Goal: Complete application form

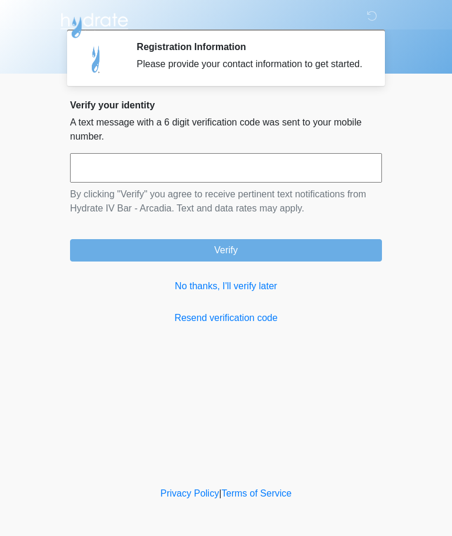
click at [318, 181] on input "text" at bounding box center [226, 167] width 312 height 29
type input "******"
click at [312, 261] on button "Verify" at bounding box center [226, 250] width 312 height 22
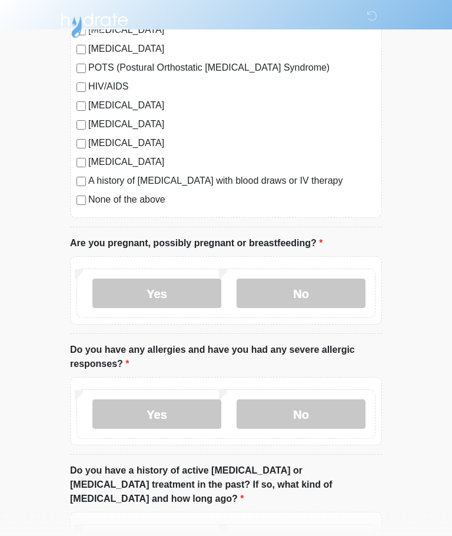
scroll to position [323, 0]
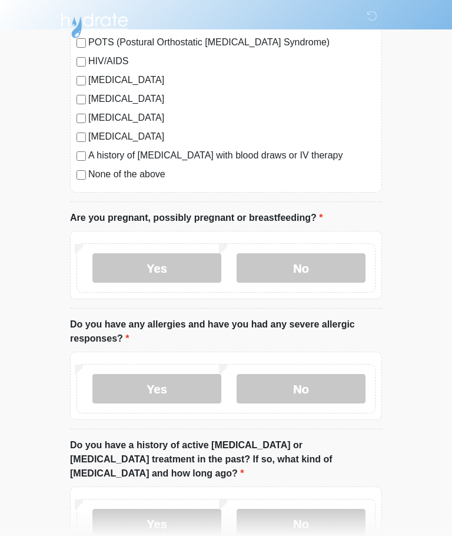
click at [303, 270] on label "No" at bounding box center [301, 267] width 129 height 29
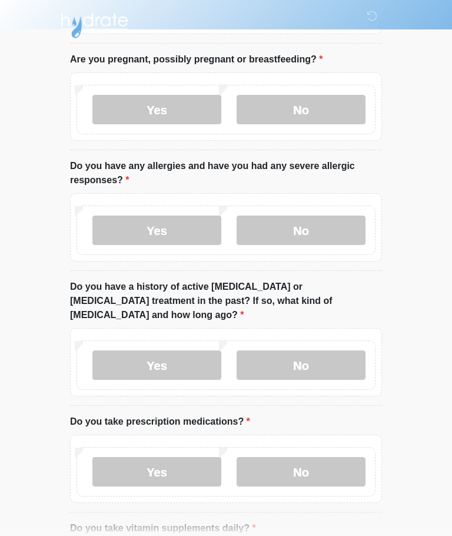
scroll to position [501, 0]
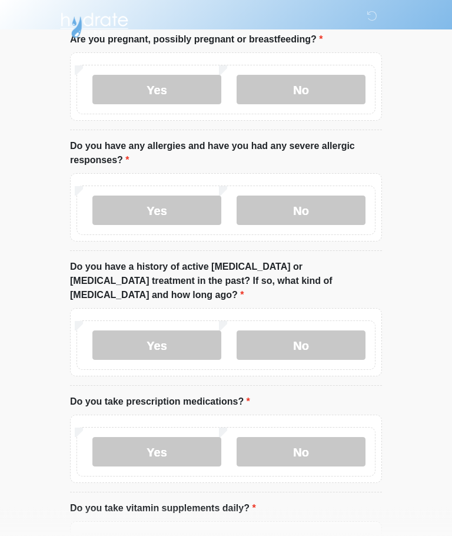
click at [327, 205] on label "No" at bounding box center [301, 210] width 129 height 29
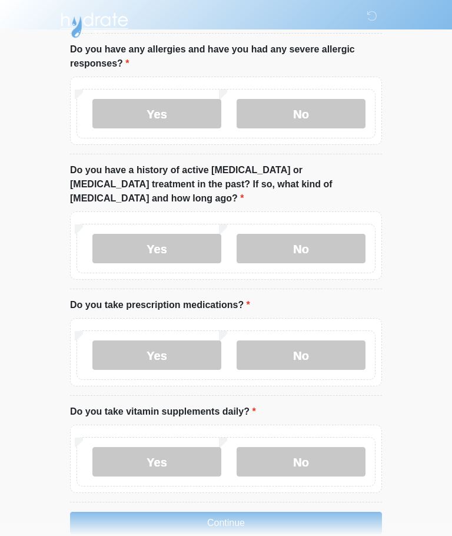
scroll to position [603, 0]
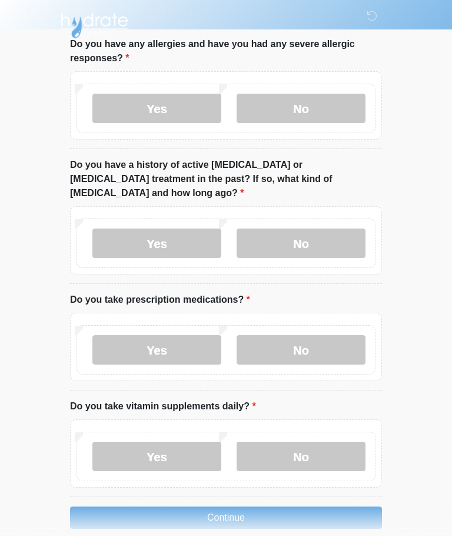
click at [200, 232] on label "Yes" at bounding box center [156, 242] width 129 height 29
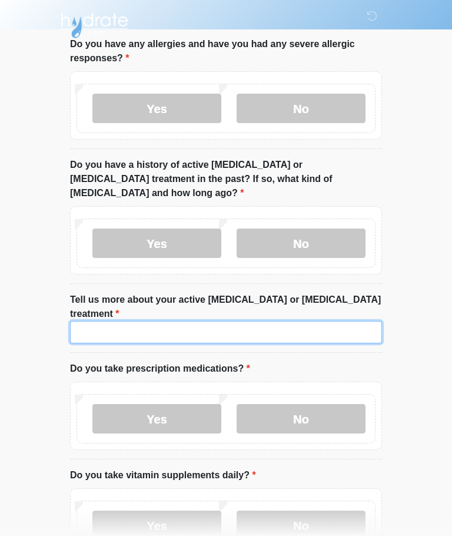
click at [212, 321] on input "Tell us more about your active [MEDICAL_DATA] or [MEDICAL_DATA] treatment" at bounding box center [226, 332] width 312 height 22
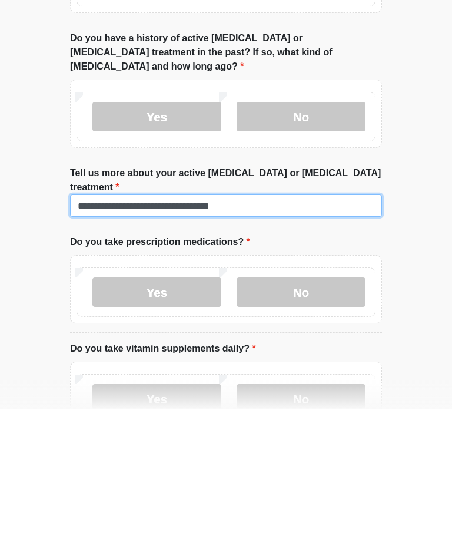
type input "**********"
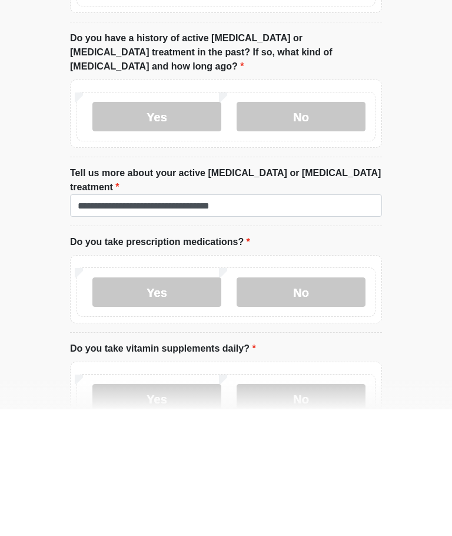
click at [185, 404] on label "Yes" at bounding box center [156, 418] width 129 height 29
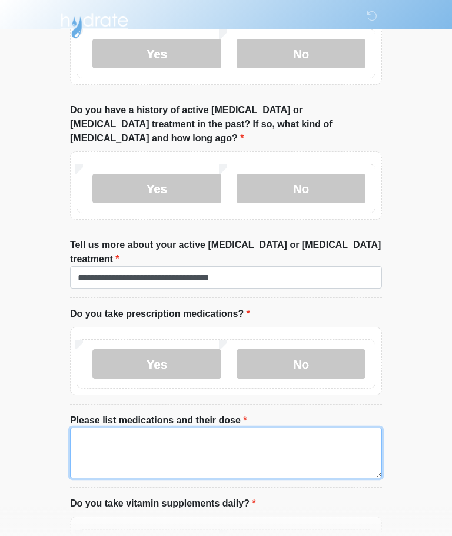
click at [287, 427] on textarea "Please list medications and their dose" at bounding box center [226, 452] width 312 height 51
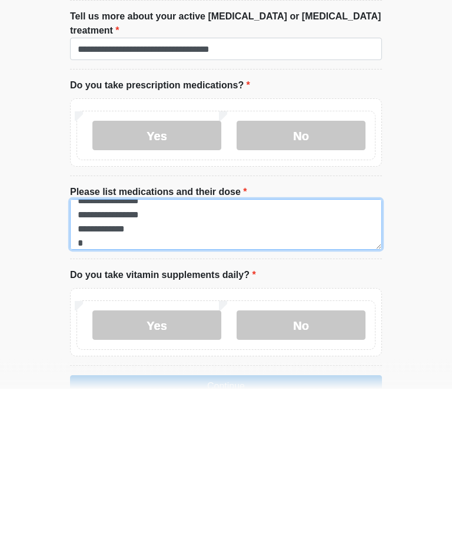
scroll to position [9, 0]
type textarea "**********"
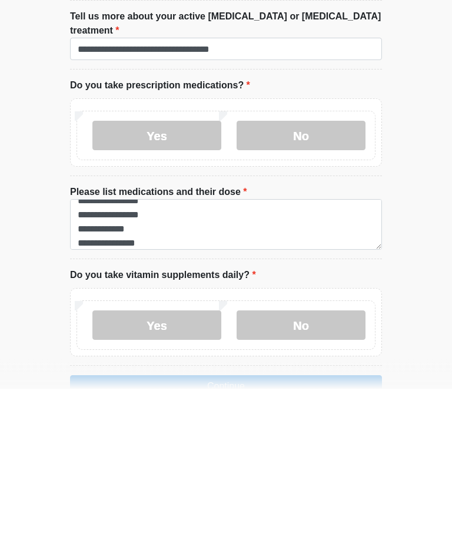
click at [291, 458] on label "No" at bounding box center [301, 472] width 129 height 29
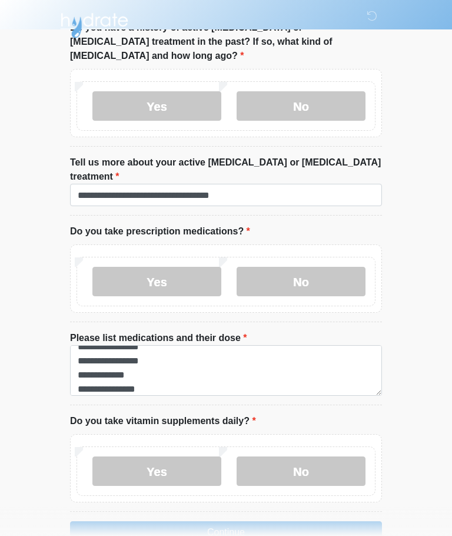
click at [202, 456] on label "Yes" at bounding box center [156, 470] width 129 height 29
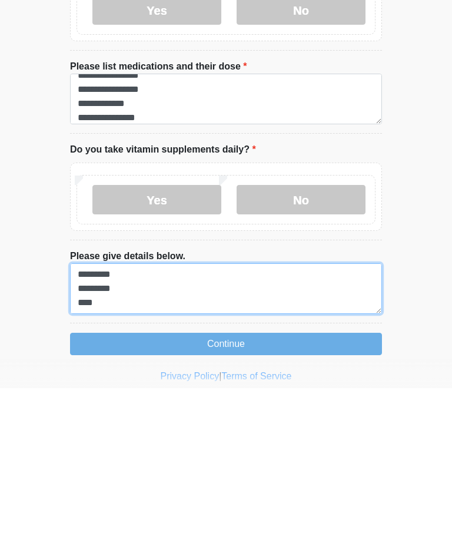
scroll to position [14, 0]
click at [161, 411] on textarea "**********" at bounding box center [226, 436] width 312 height 51
type textarea "**********"
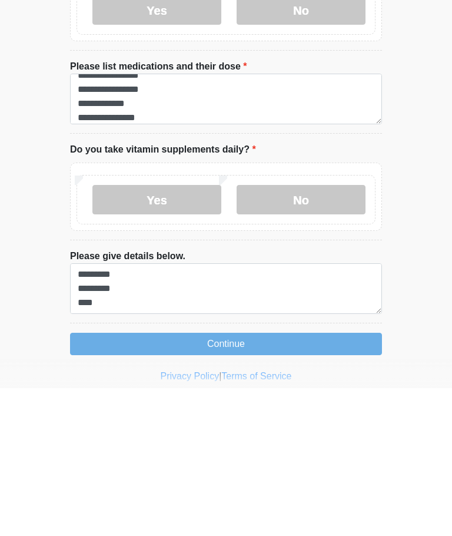
click at [141, 480] on button "Continue" at bounding box center [226, 491] width 312 height 22
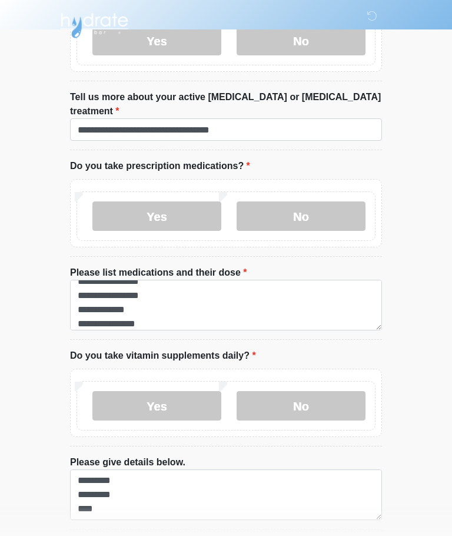
scroll to position [824, 0]
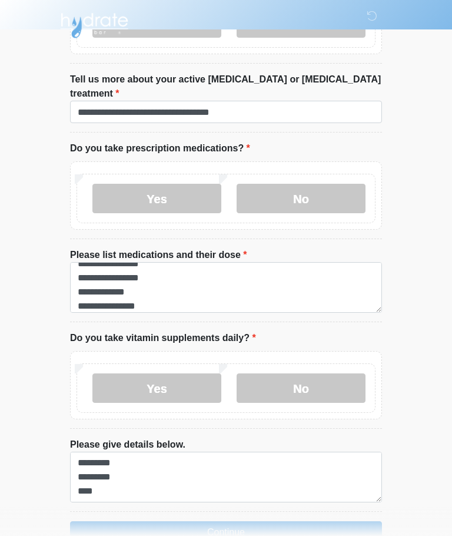
click at [287, 521] on button "Continue" at bounding box center [226, 532] width 312 height 22
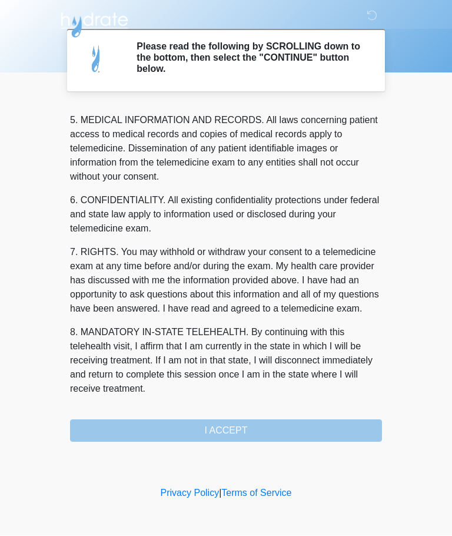
scroll to position [383, 0]
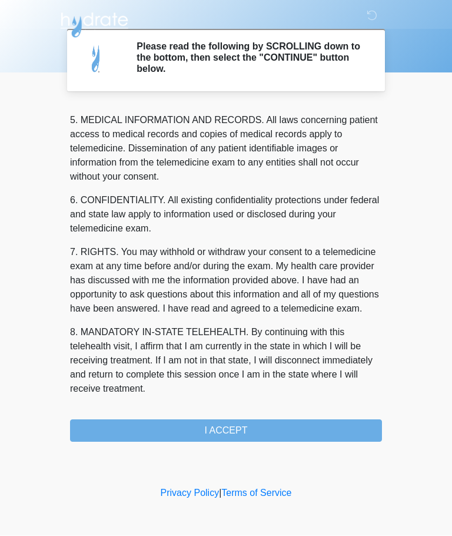
click at [281, 428] on button "I ACCEPT" at bounding box center [226, 431] width 312 height 22
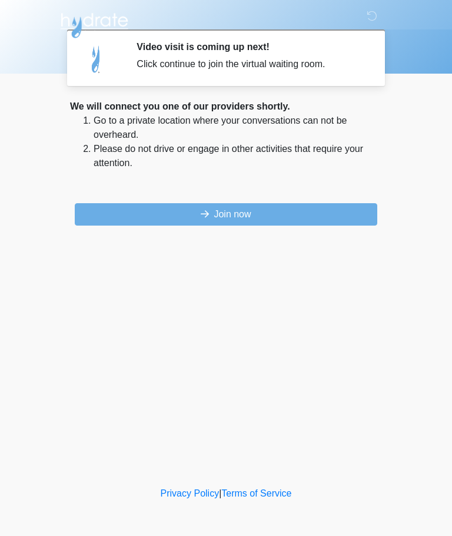
click at [178, 211] on button "Join now" at bounding box center [226, 214] width 303 height 22
